Goal: Task Accomplishment & Management: Complete application form

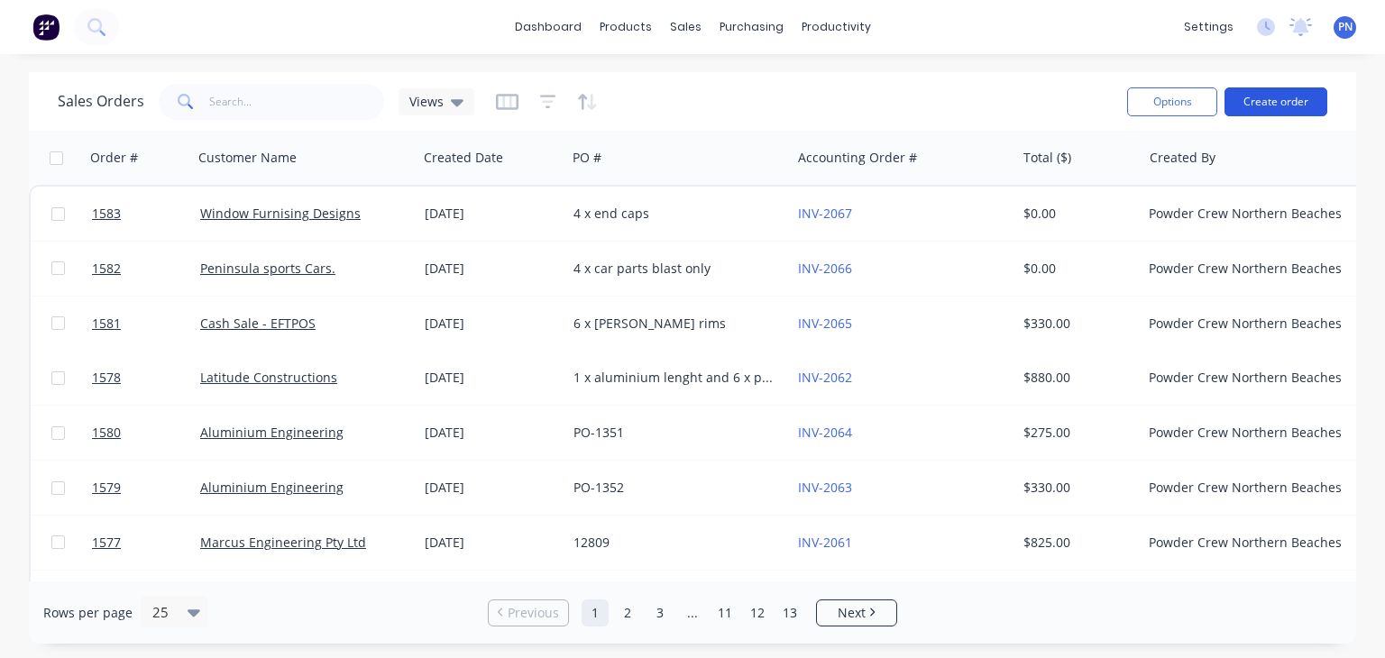
click at [1277, 106] on button "Create order" at bounding box center [1276, 101] width 103 height 29
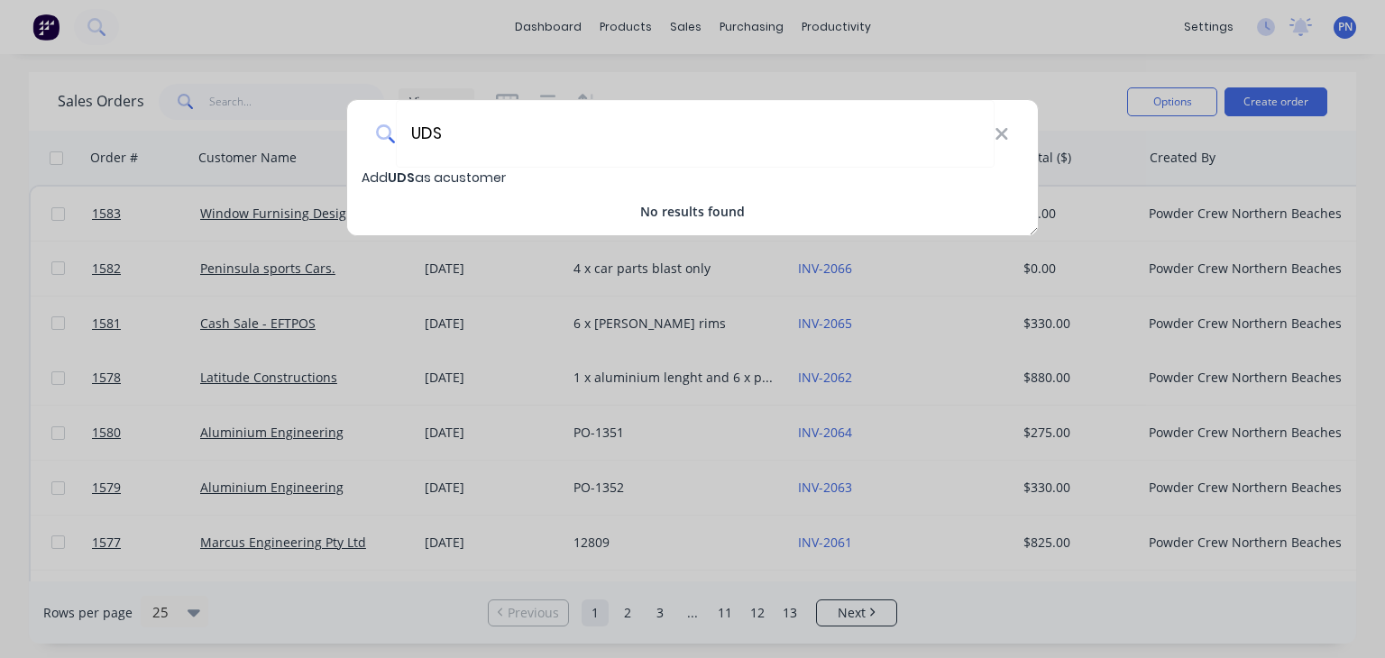
type input "UDS"
click at [465, 182] on span "Add UDS as a customer" at bounding box center [434, 178] width 144 height 18
select select "AU"
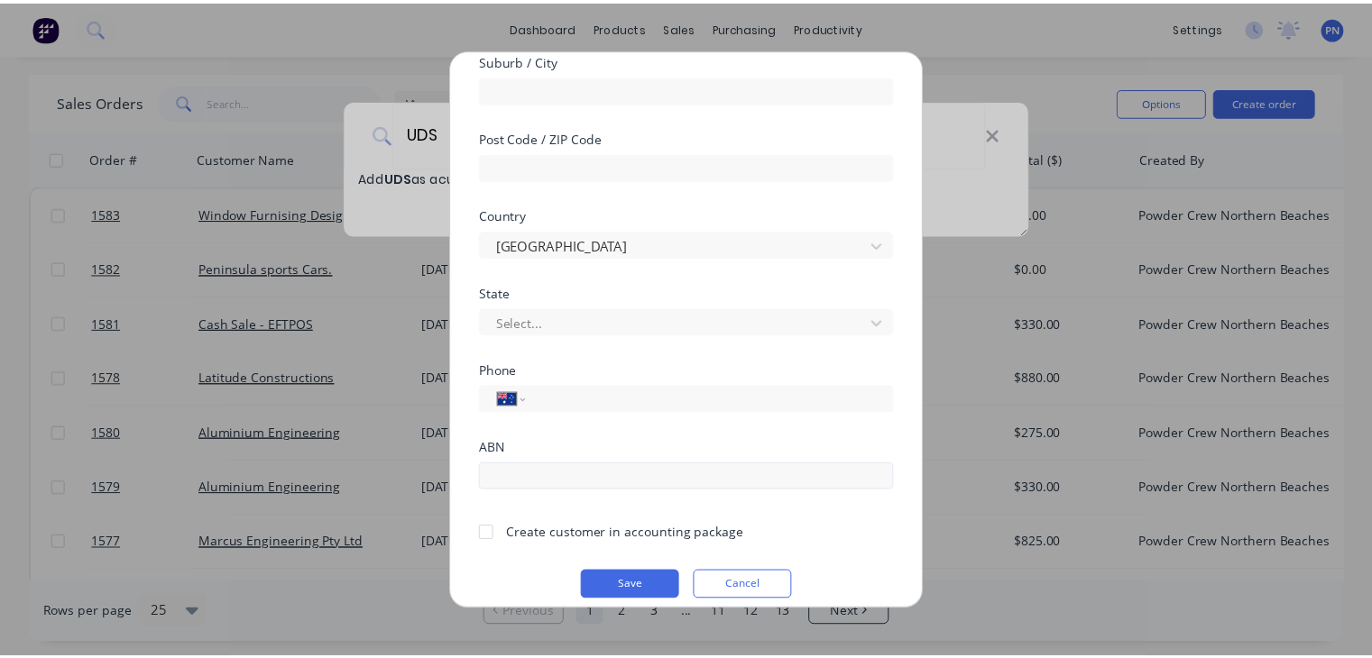
scroll to position [321, 0]
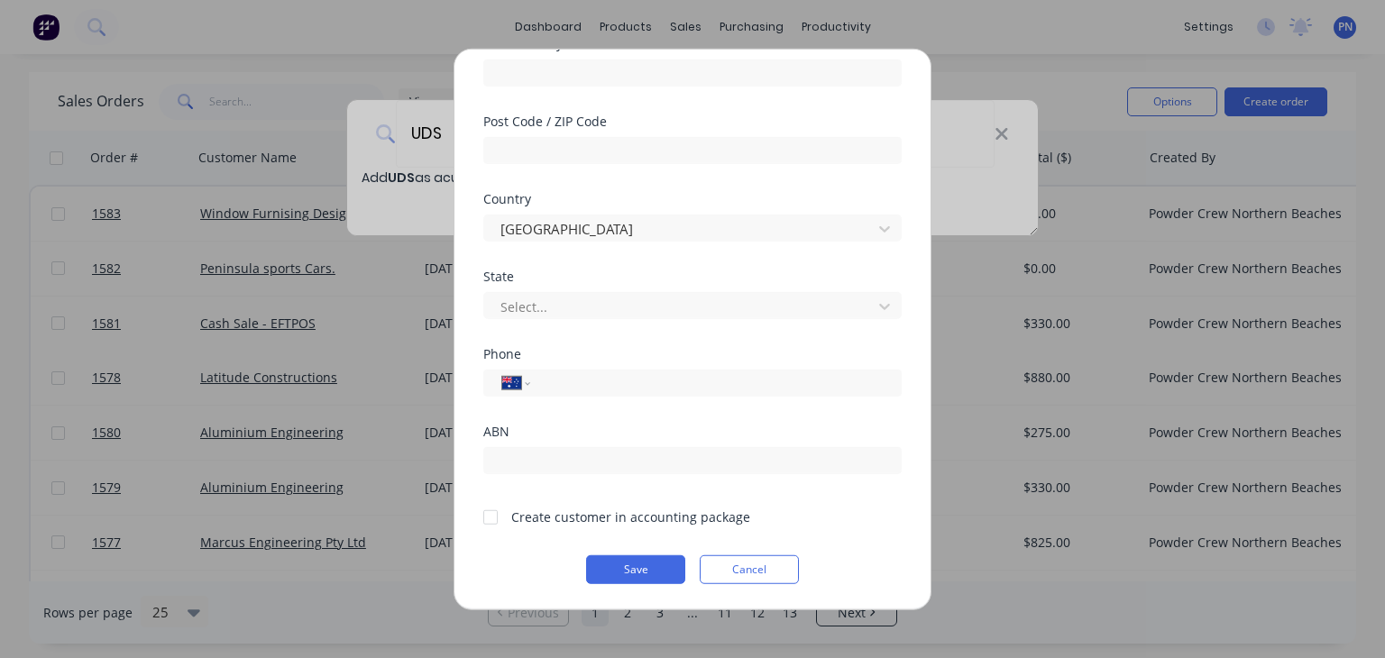
click at [488, 518] on div at bounding box center [491, 517] width 36 height 36
click at [624, 574] on button "Save" at bounding box center [635, 570] width 99 height 29
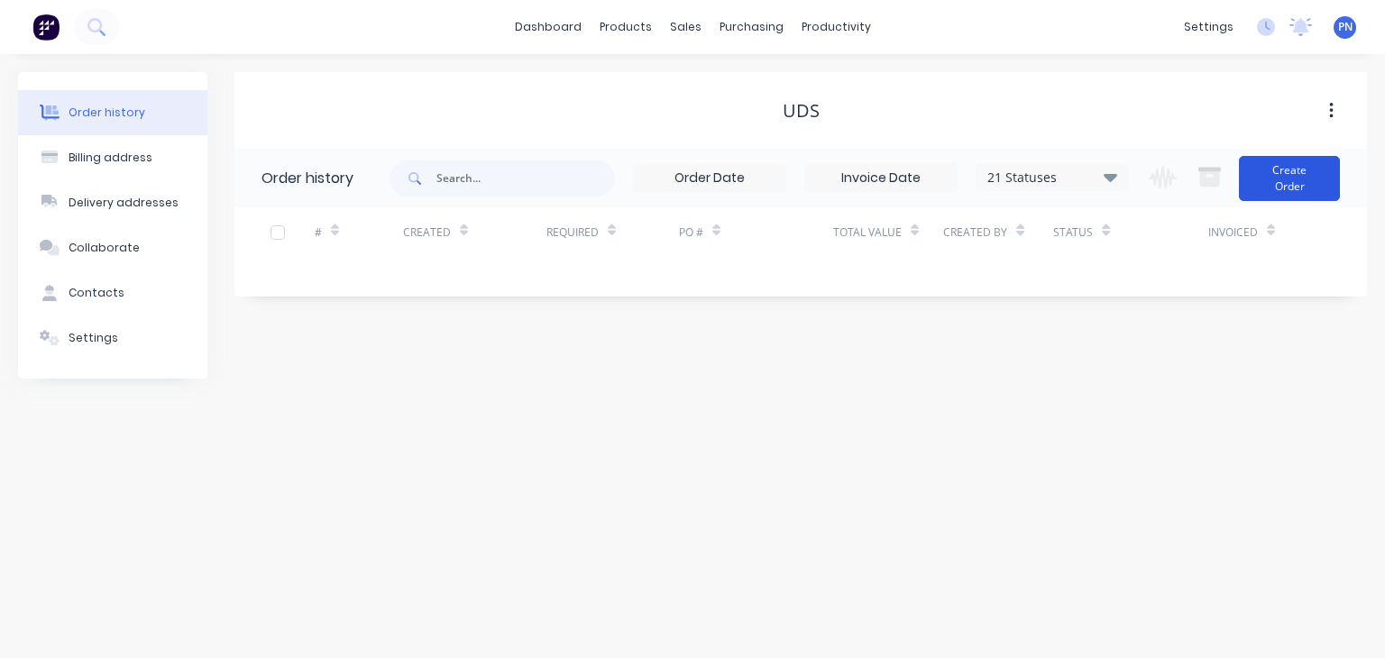
click at [1280, 192] on button "Create Order" at bounding box center [1289, 178] width 101 height 45
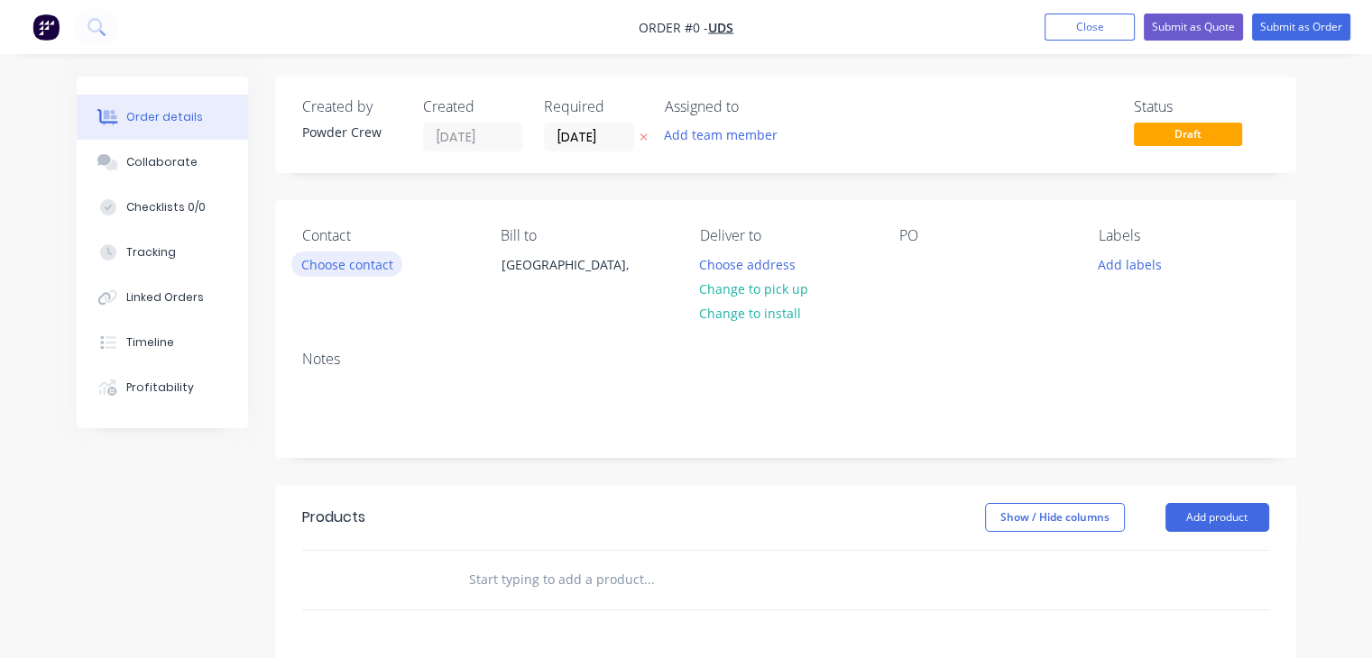
click at [361, 266] on button "Choose contact" at bounding box center [346, 264] width 111 height 24
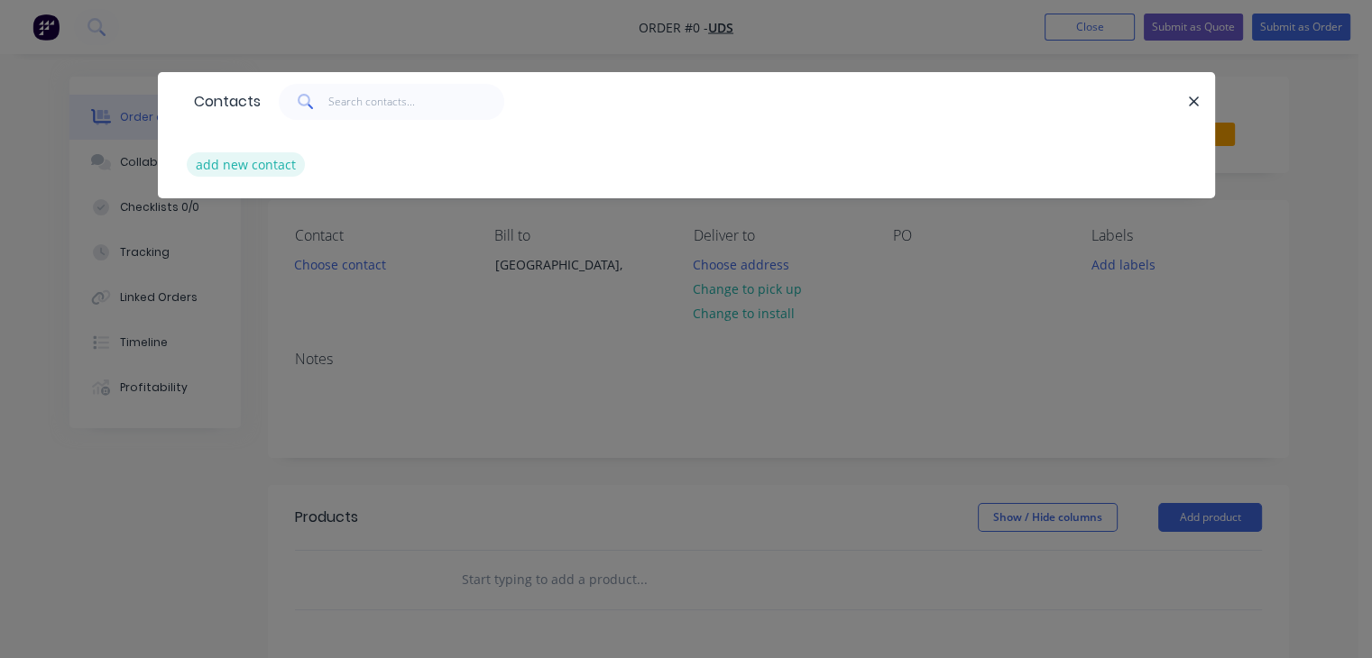
click at [263, 165] on button "add new contact" at bounding box center [246, 164] width 119 height 24
select select "AU"
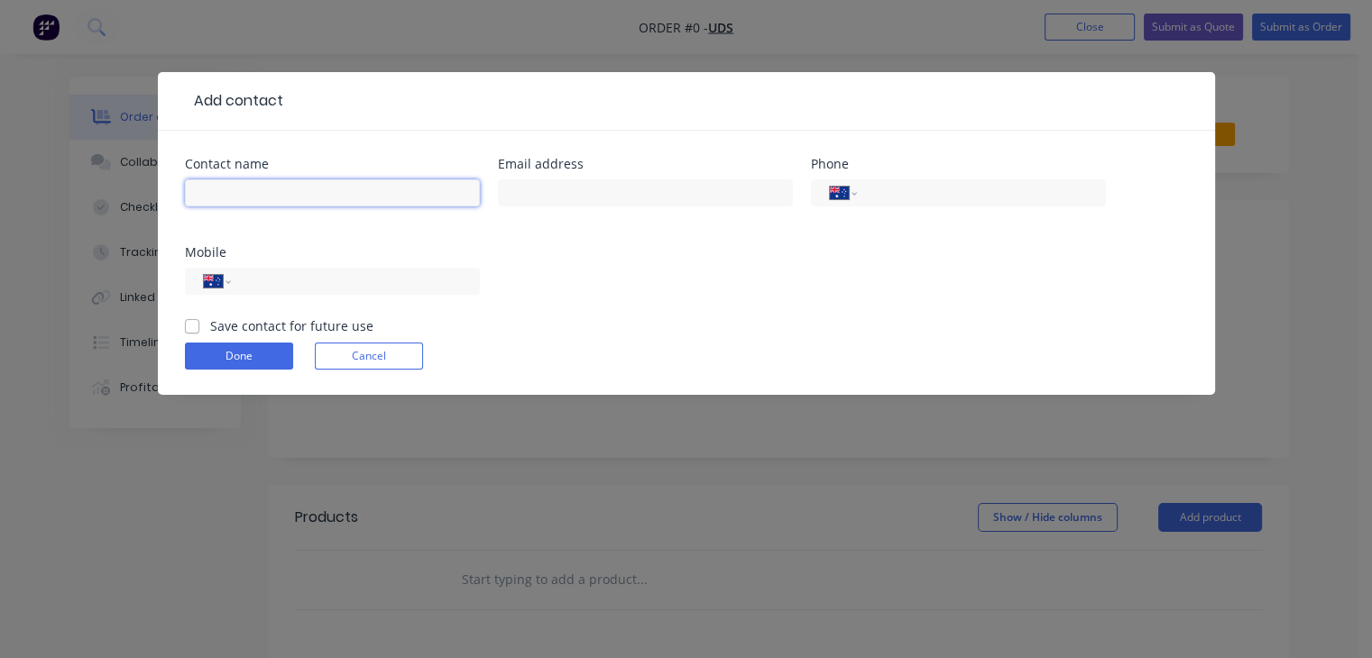
click at [263, 193] on input "text" at bounding box center [332, 192] width 295 height 27
type input "[PERSON_NAME]"
type input "0411 540 162"
click at [210, 326] on label "Save contact for future use" at bounding box center [291, 326] width 163 height 19
click at [194, 326] on input "Save contact for future use" at bounding box center [192, 325] width 14 height 17
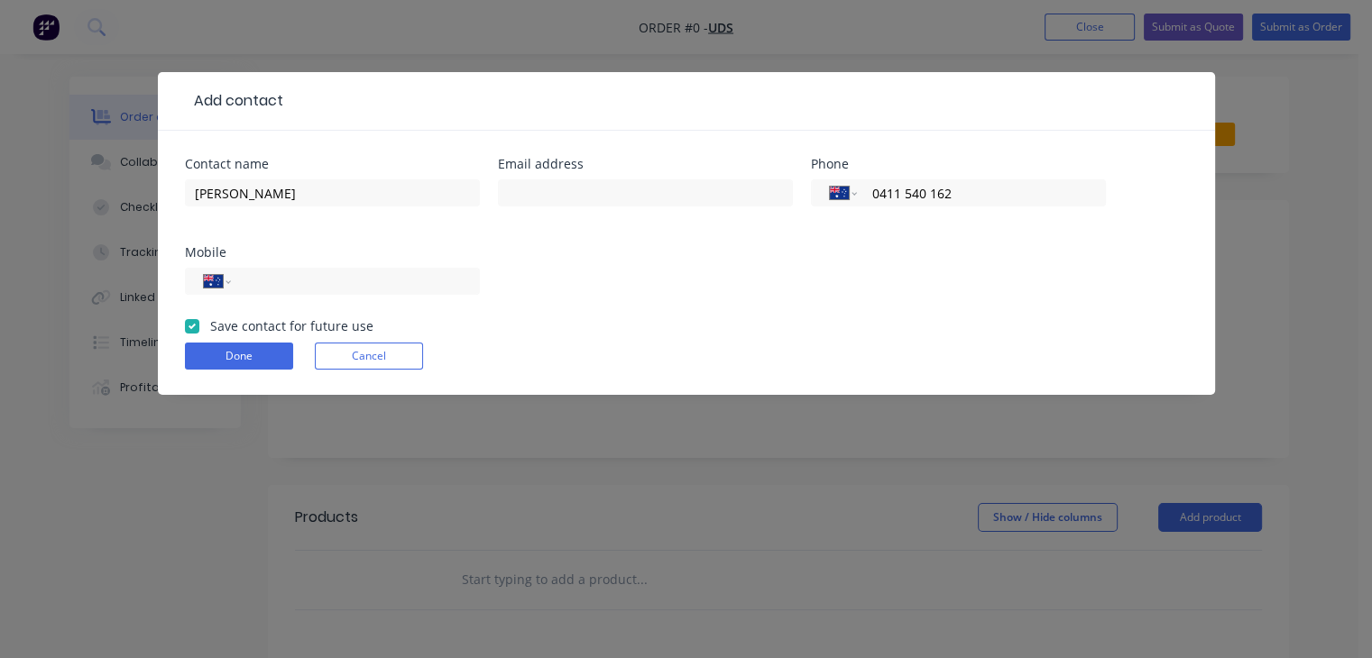
checkbox input "true"
click at [239, 354] on button "Done" at bounding box center [239, 356] width 108 height 27
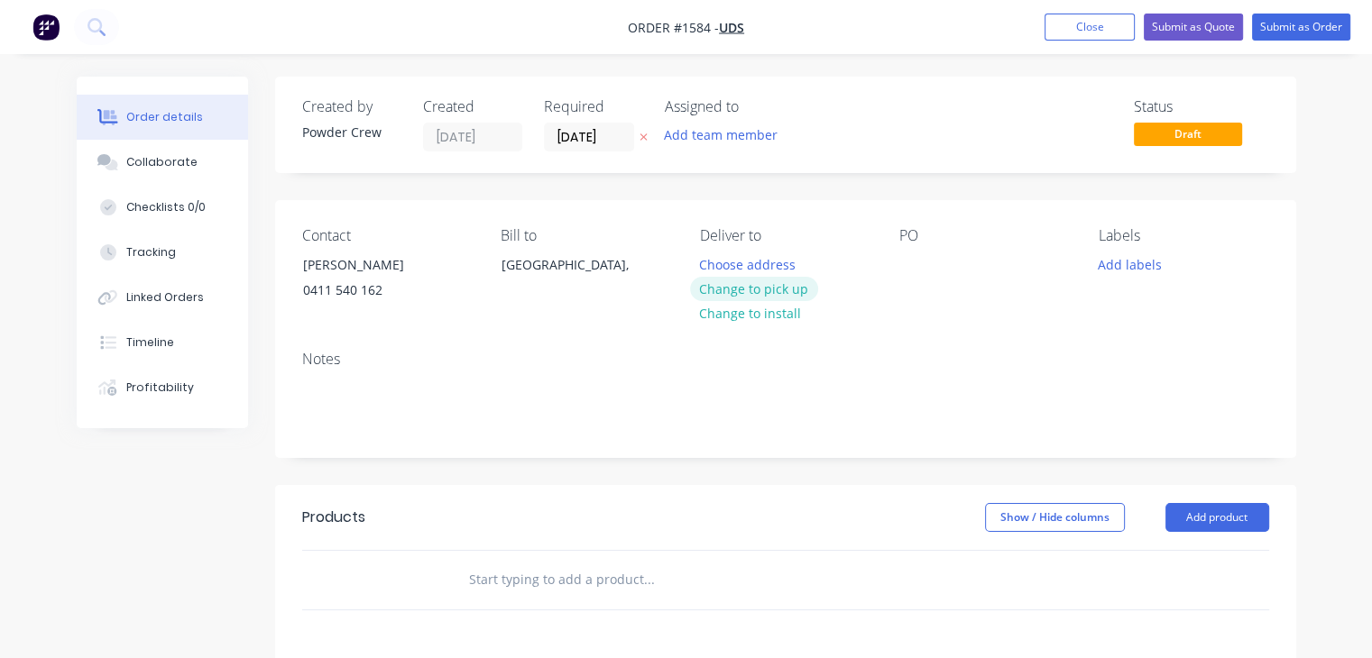
click at [778, 293] on button "Change to pick up" at bounding box center [754, 289] width 128 height 24
click at [913, 262] on div at bounding box center [913, 265] width 29 height 26
click at [1144, 270] on button "Add labels" at bounding box center [1130, 264] width 83 height 24
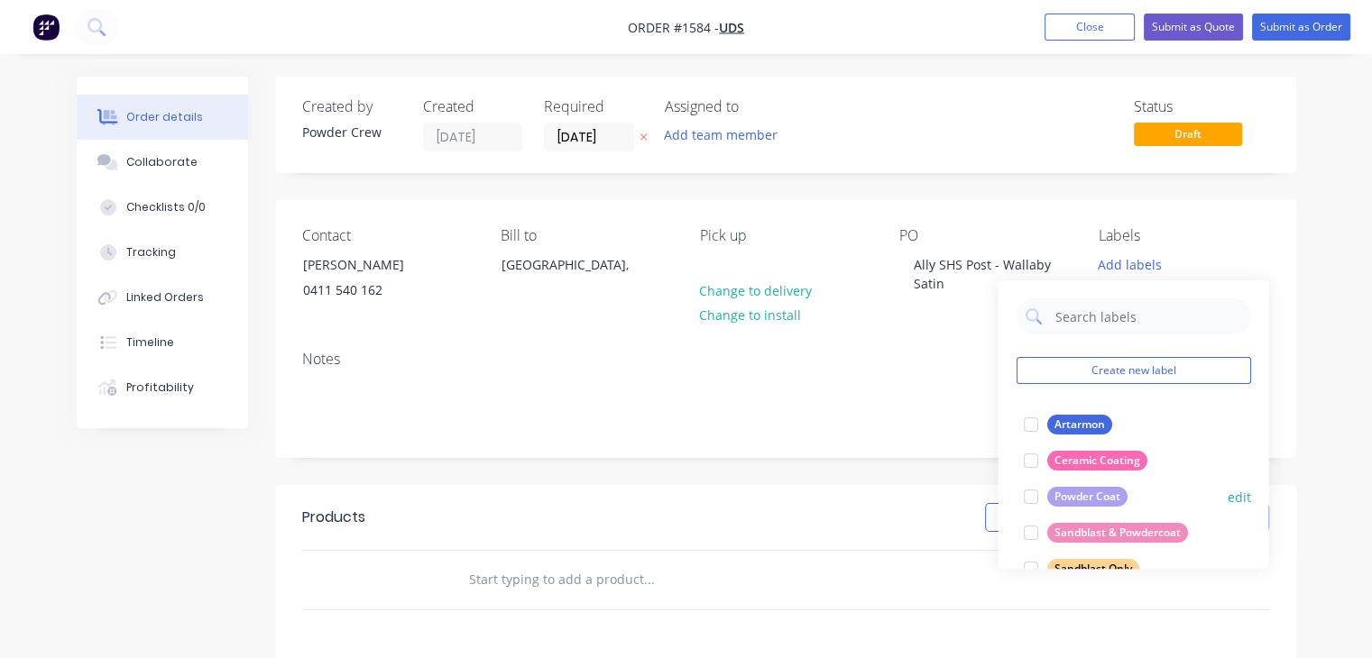
click at [1060, 496] on div "Powder Coat" at bounding box center [1086, 497] width 80 height 20
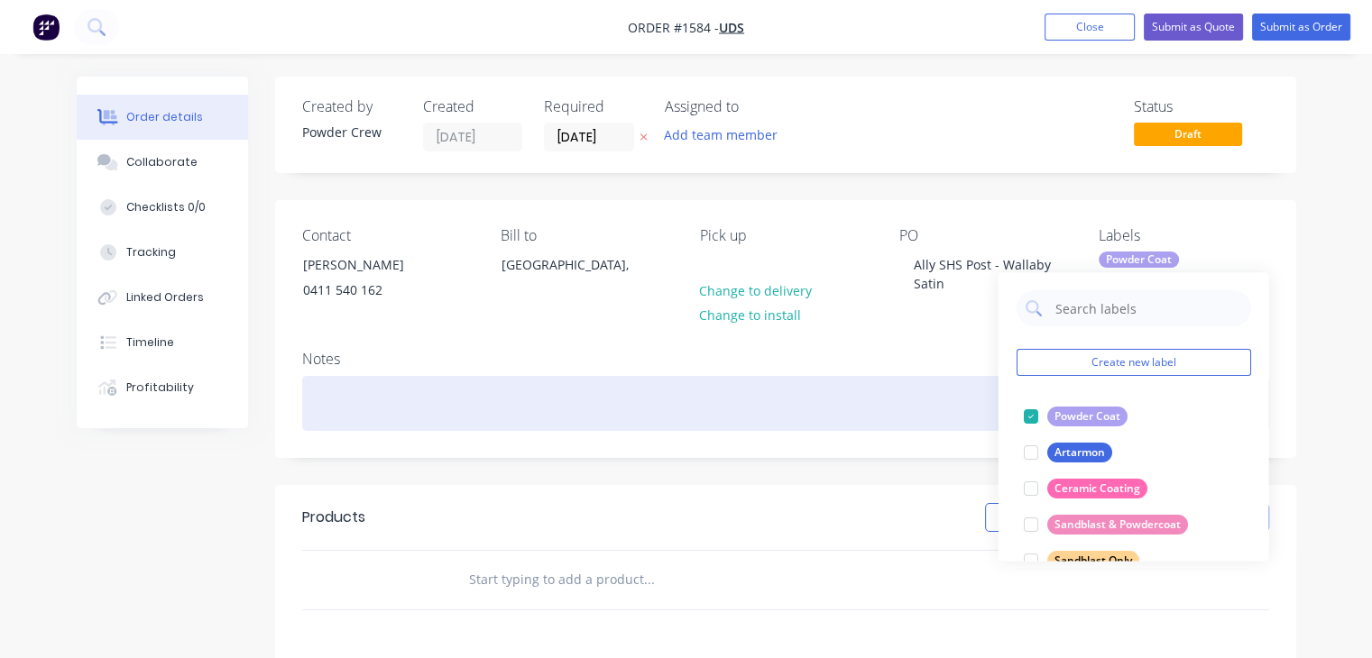
click at [854, 381] on div at bounding box center [785, 403] width 967 height 55
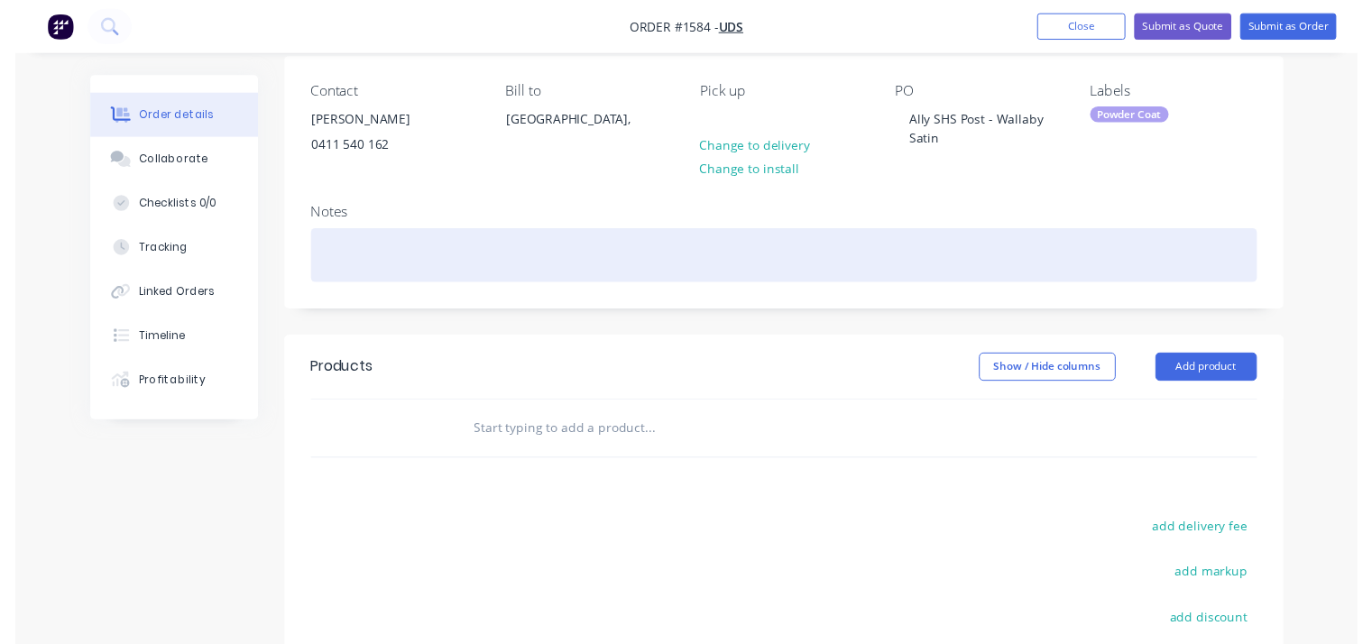
scroll to position [271, 0]
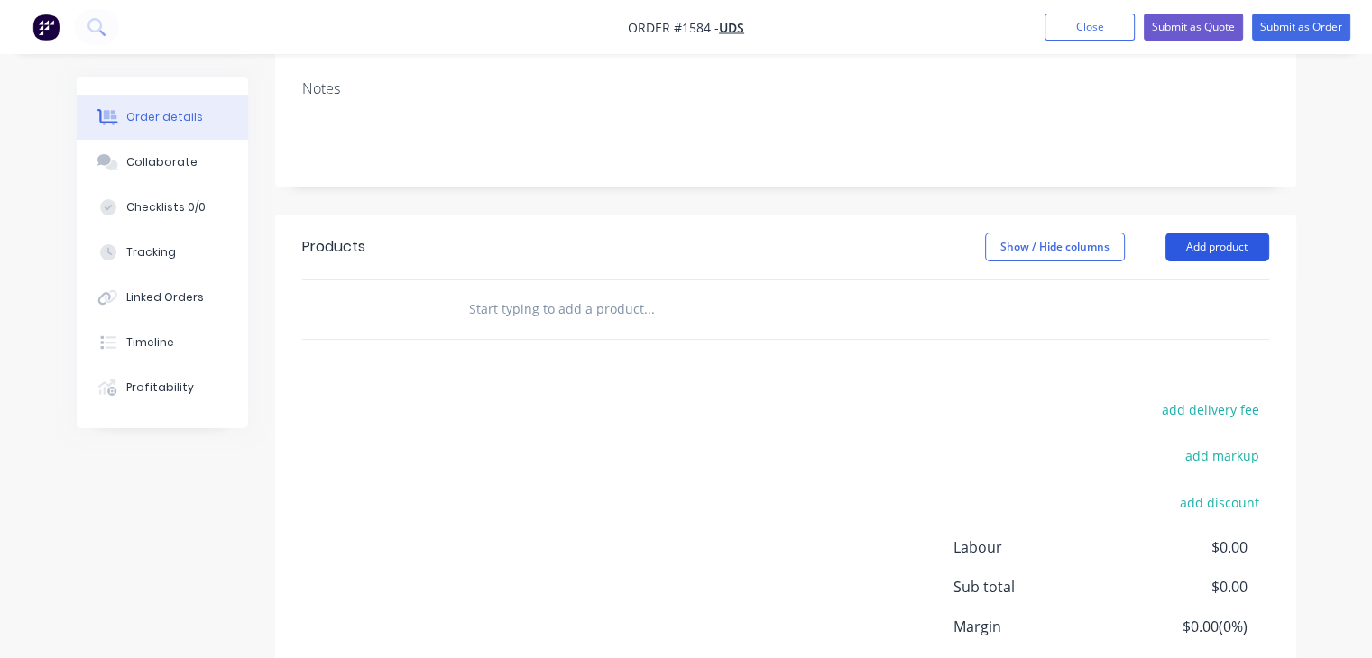
click at [1219, 253] on button "Add product" at bounding box center [1217, 247] width 104 height 29
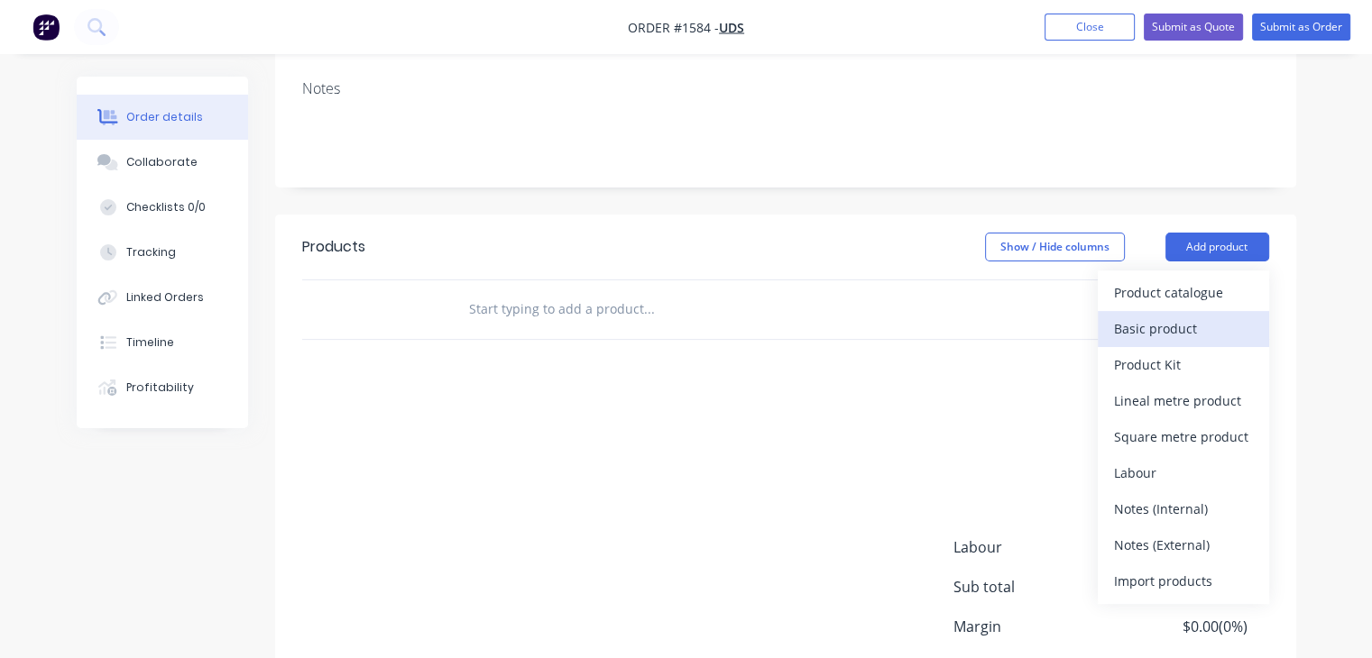
click at [1155, 322] on div "Basic product" at bounding box center [1183, 329] width 139 height 26
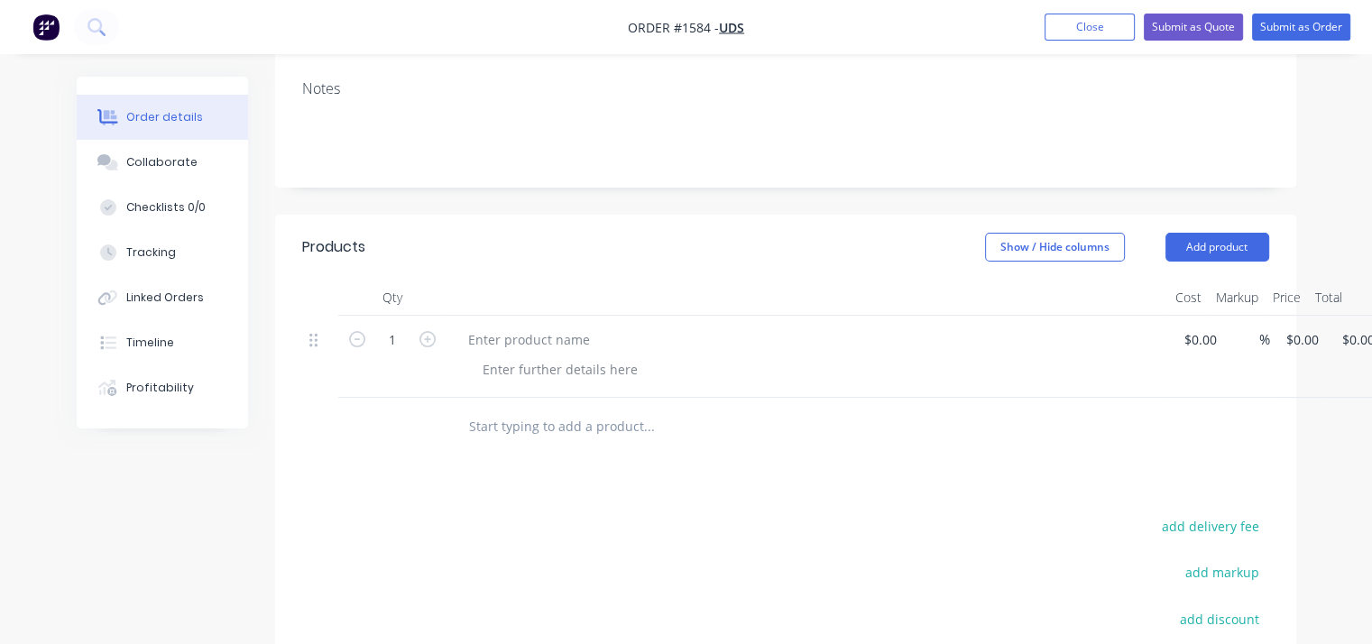
click at [563, 325] on div at bounding box center [807, 357] width 722 height 82
click at [562, 326] on div at bounding box center [529, 339] width 151 height 26
type input "$200.00"
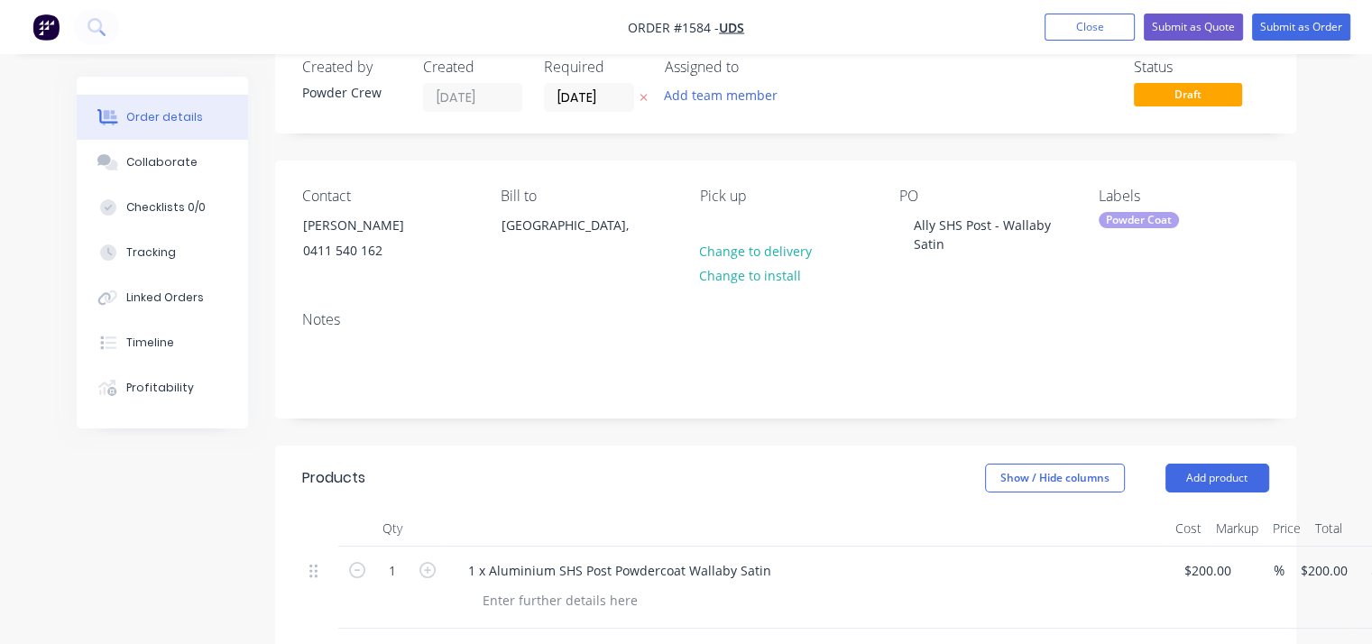
scroll to position [0, 0]
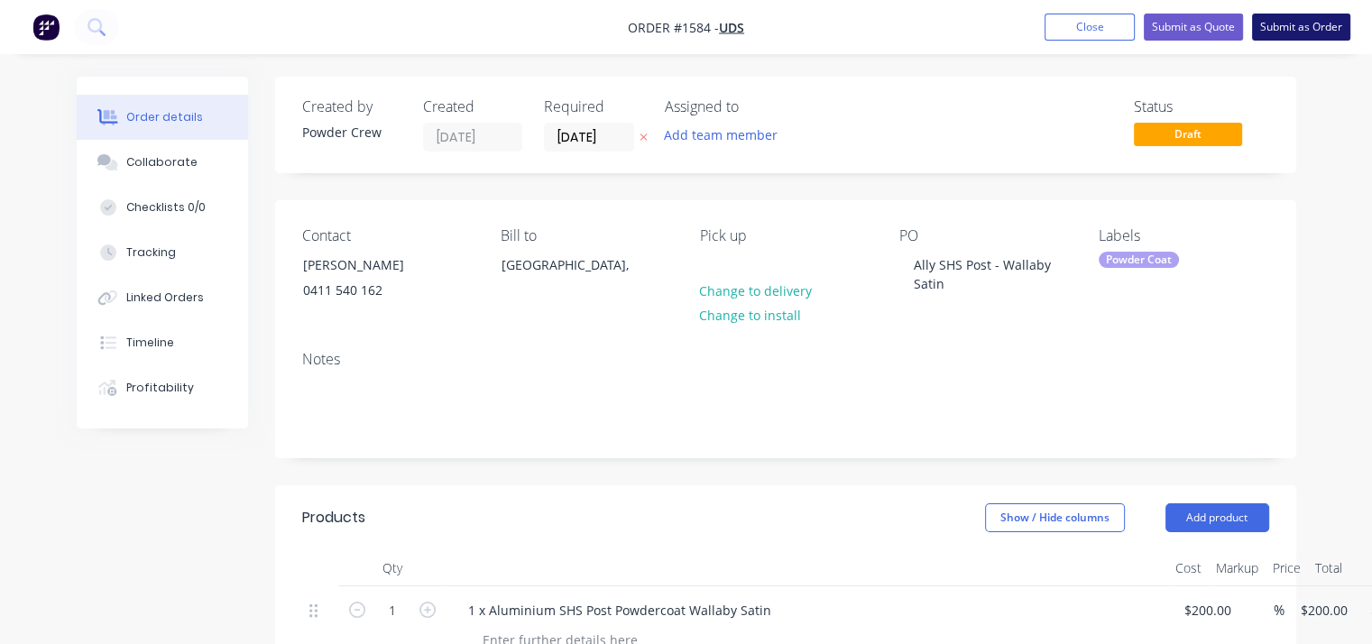
click at [1311, 20] on button "Submit as Order" at bounding box center [1301, 27] width 98 height 27
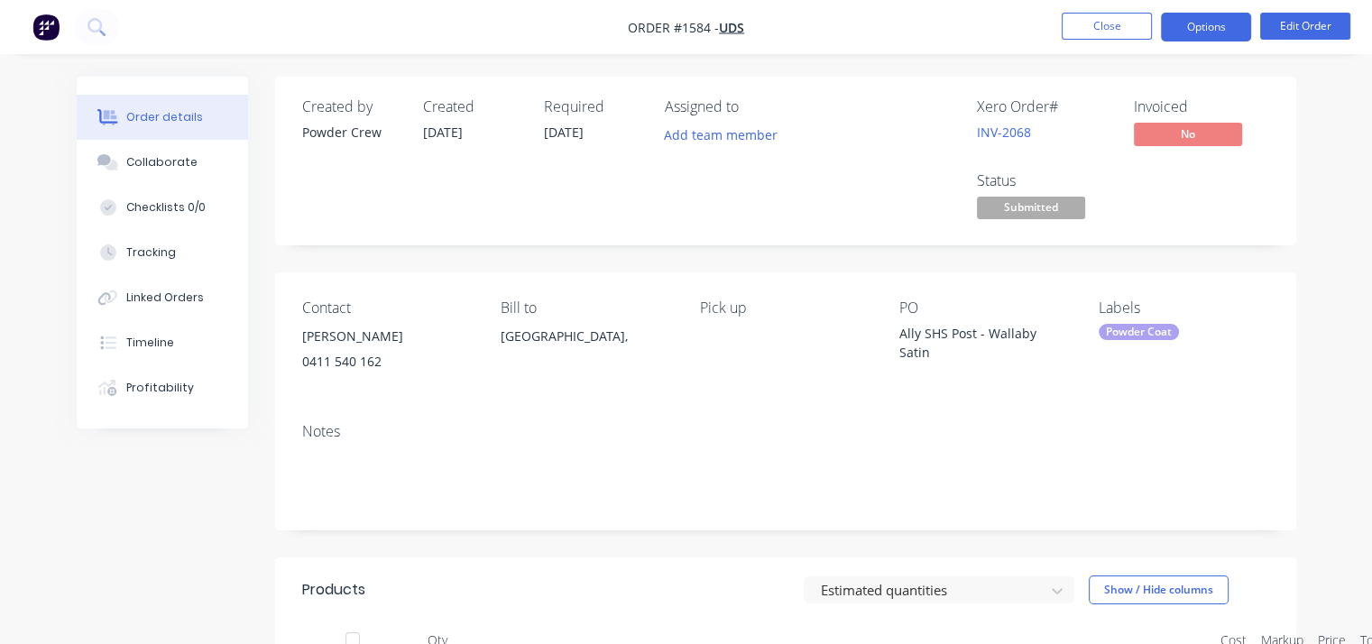
click at [1226, 32] on button "Options" at bounding box center [1206, 27] width 90 height 29
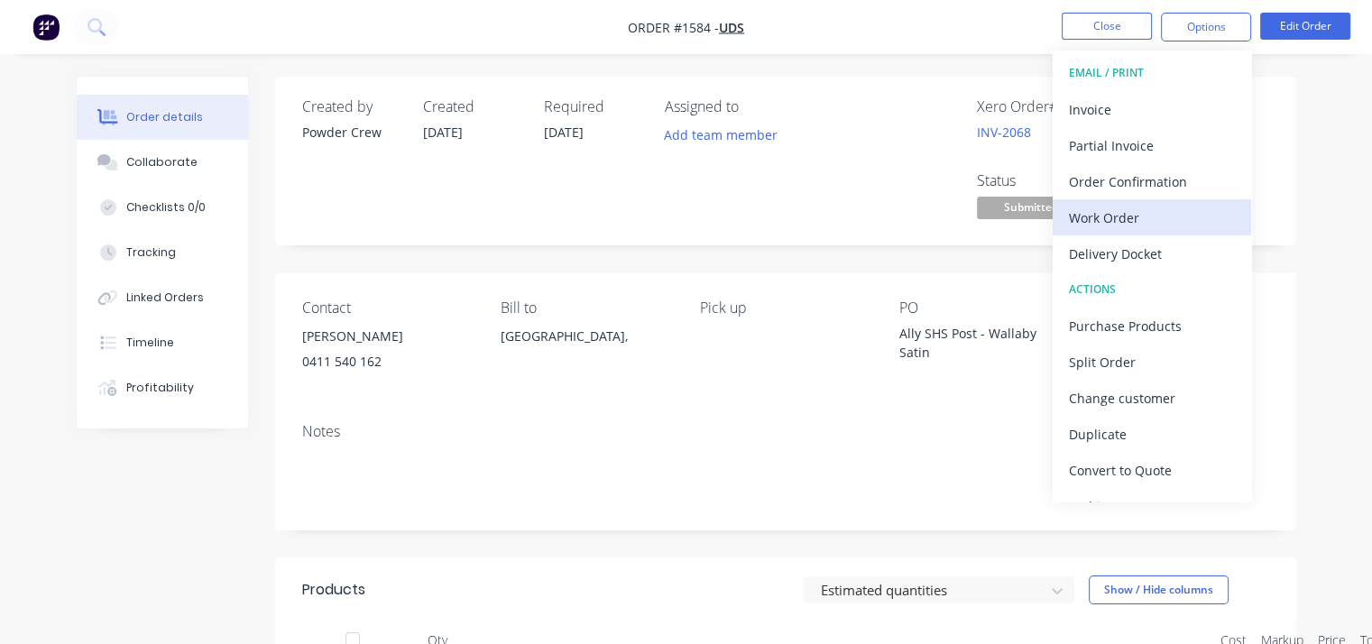
click at [1126, 215] on div "Work Order" at bounding box center [1152, 218] width 166 height 26
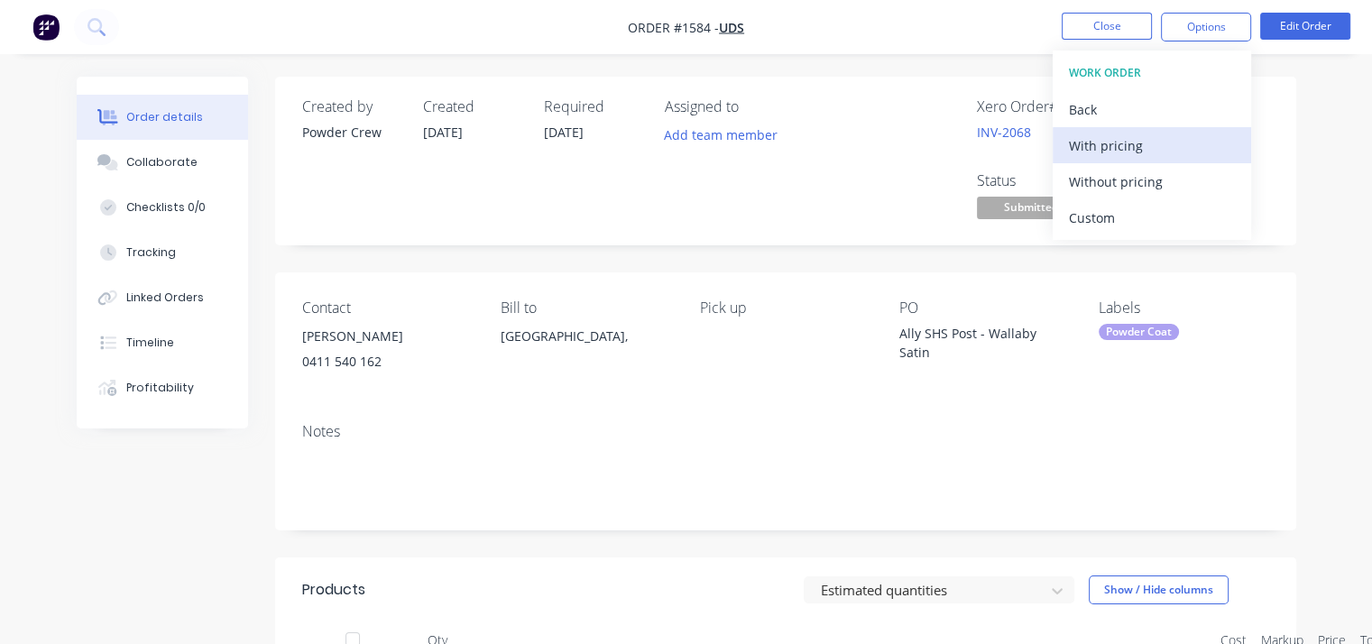
click at [1115, 149] on div "With pricing" at bounding box center [1152, 146] width 166 height 26
